Goal: Information Seeking & Learning: Understand process/instructions

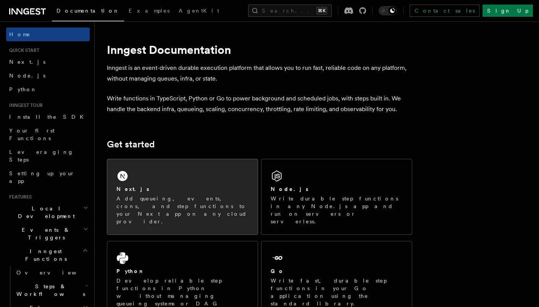
click at [202, 187] on div "Next.js" at bounding box center [182, 189] width 132 height 8
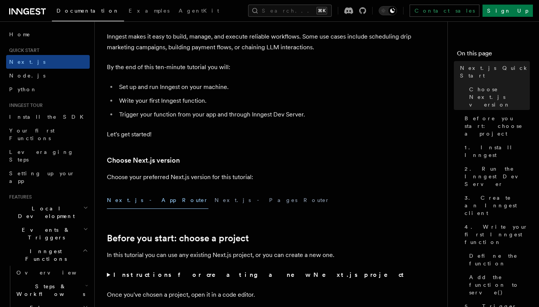
scroll to position [60, 0]
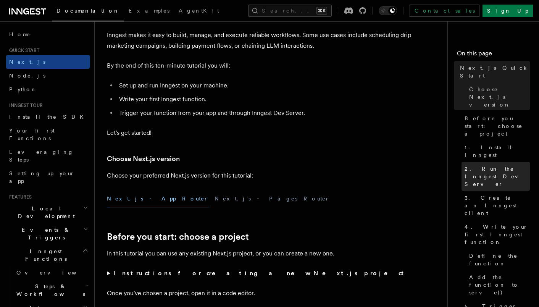
click at [484, 165] on span "2. Run the Inngest Dev Server" at bounding box center [497, 176] width 65 height 23
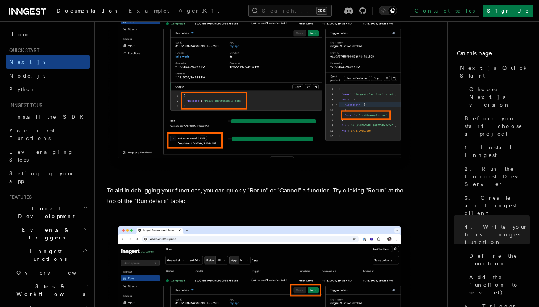
scroll to position [3193, 0]
